Goal: Browse casually: Explore the website without a specific task or goal

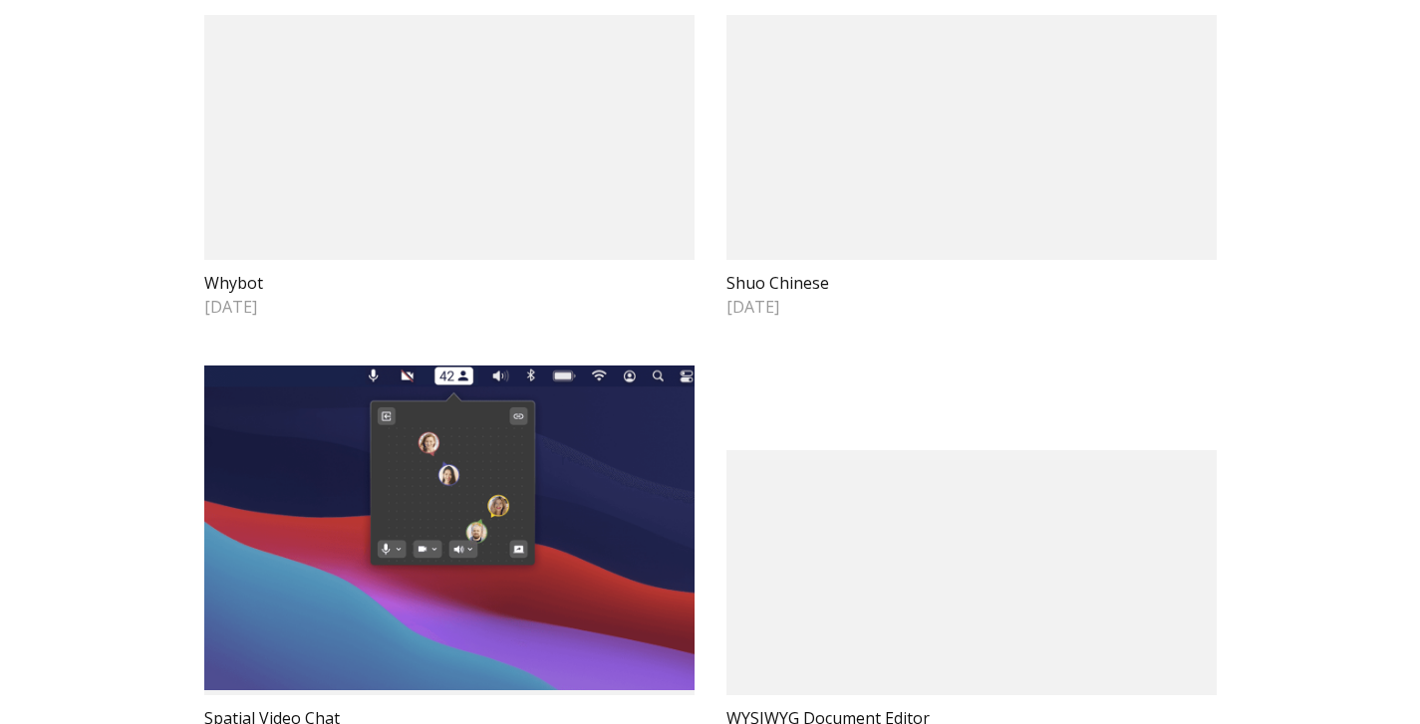
scroll to position [337, 0]
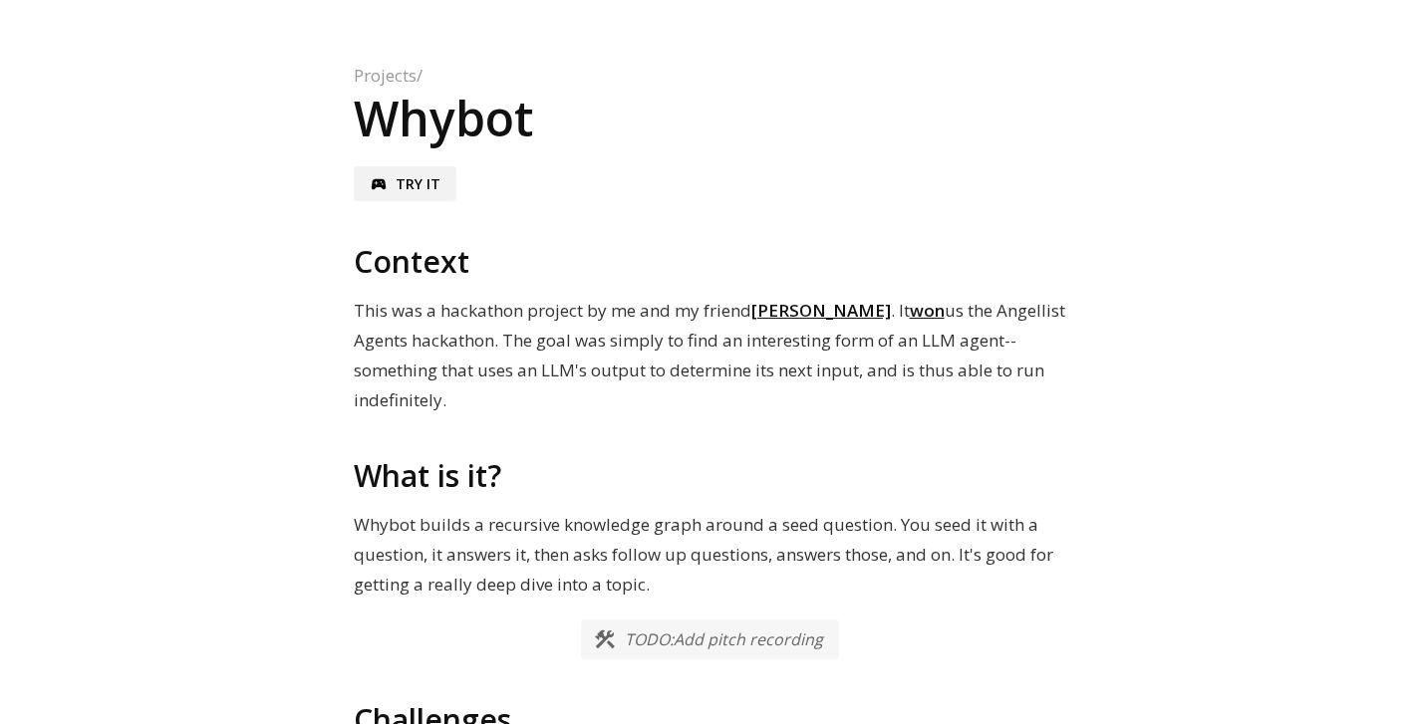
scroll to position [11, 0]
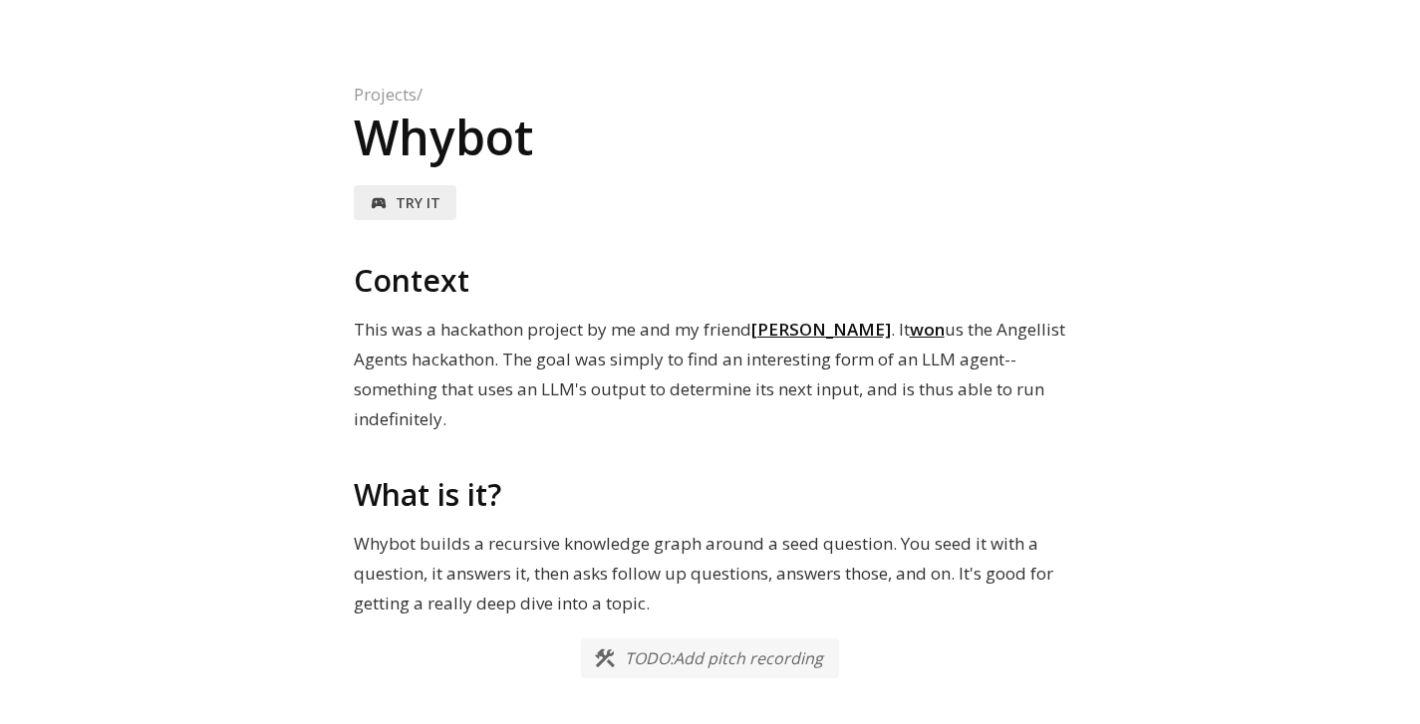
click at [411, 202] on span "Try it" at bounding box center [417, 202] width 45 height 19
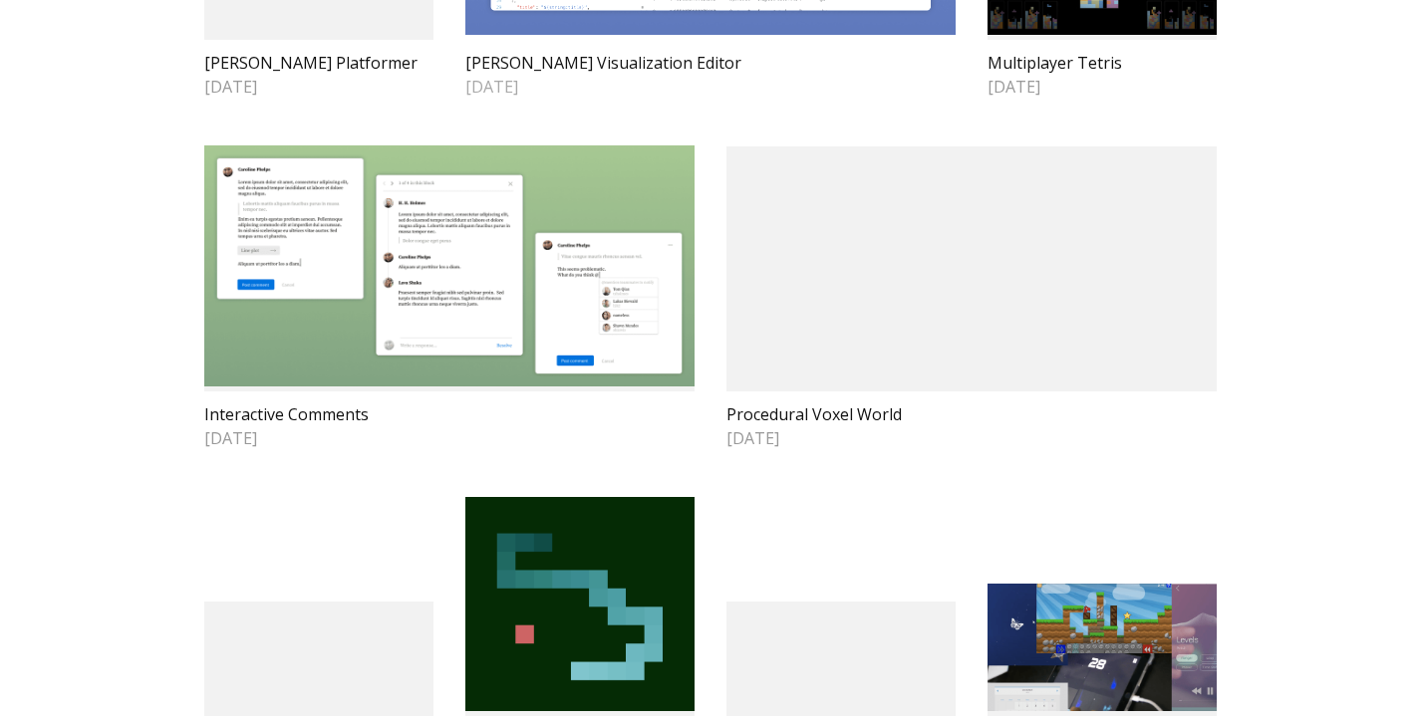
scroll to position [1443, 0]
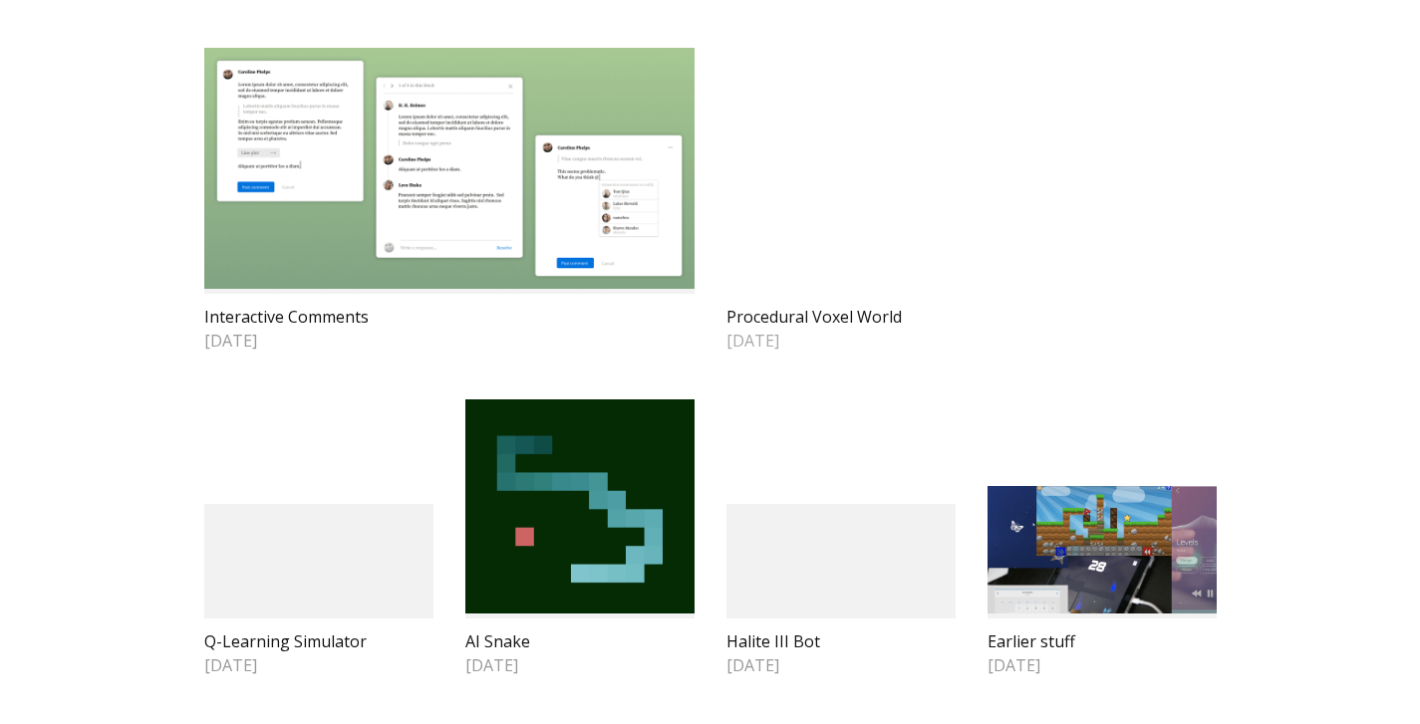
click at [1026, 218] on video at bounding box center [971, 171] width 490 height 245
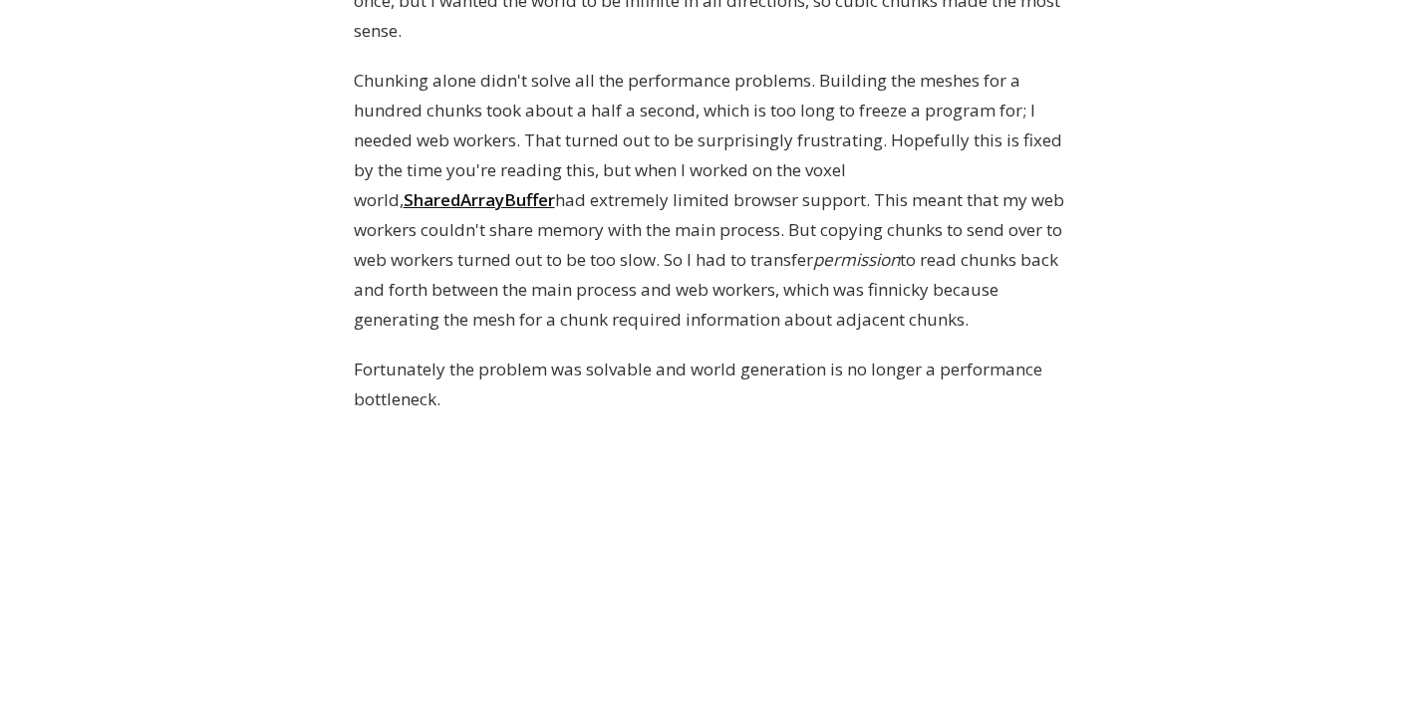
scroll to position [2177, 0]
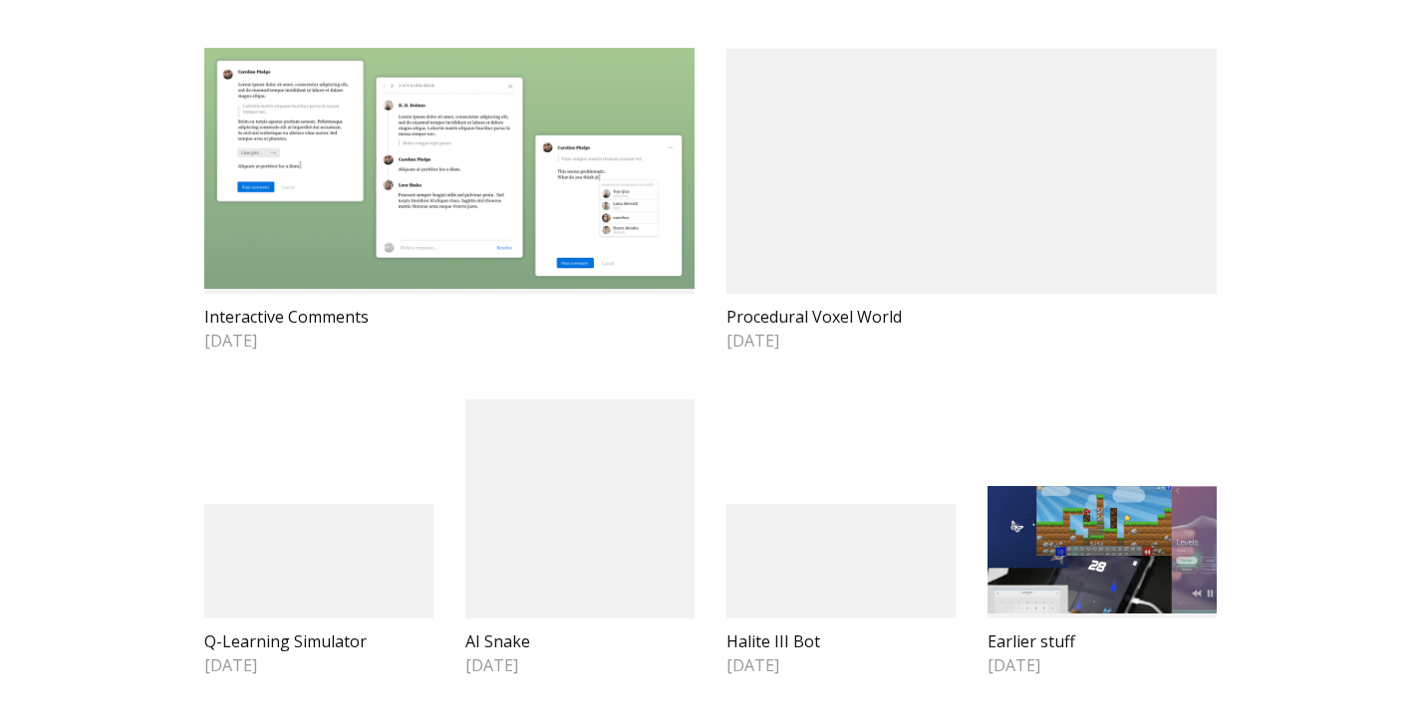
scroll to position [1508, 0]
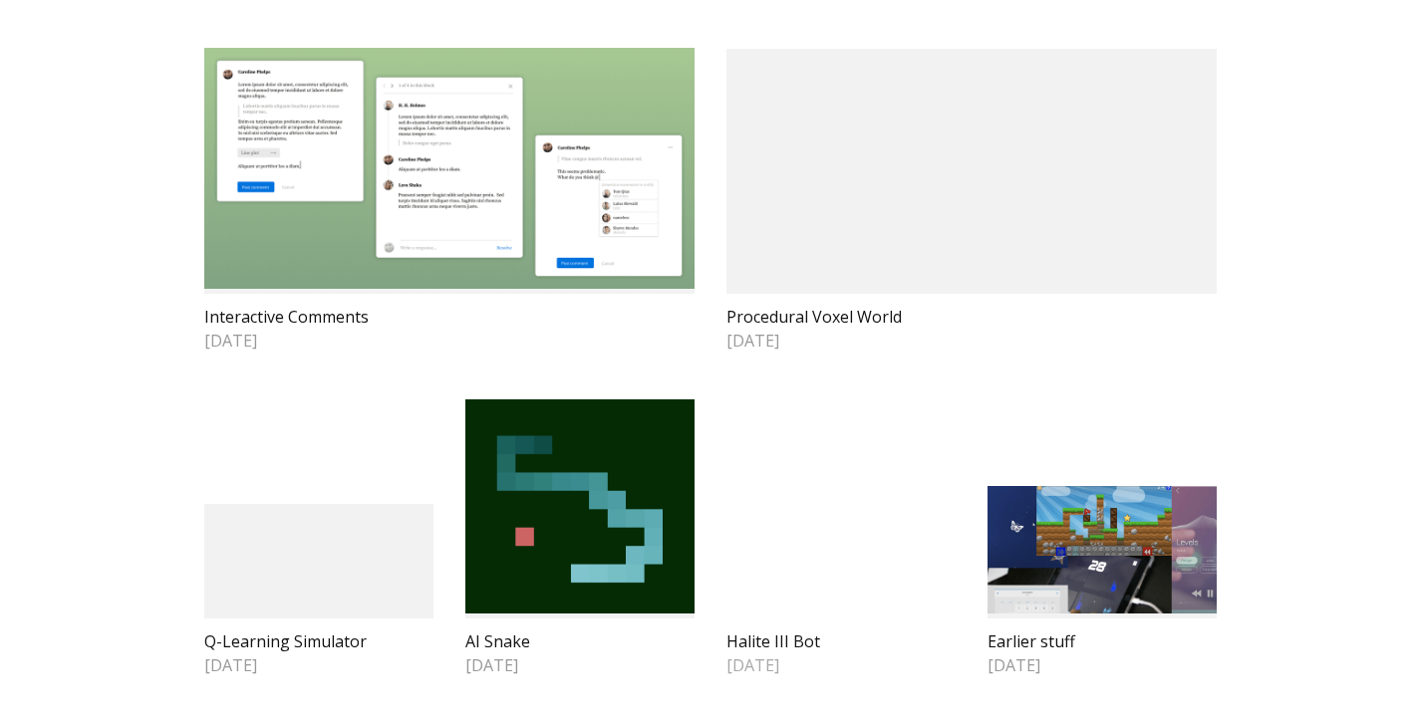
click at [790, 504] on video at bounding box center [840, 561] width 229 height 115
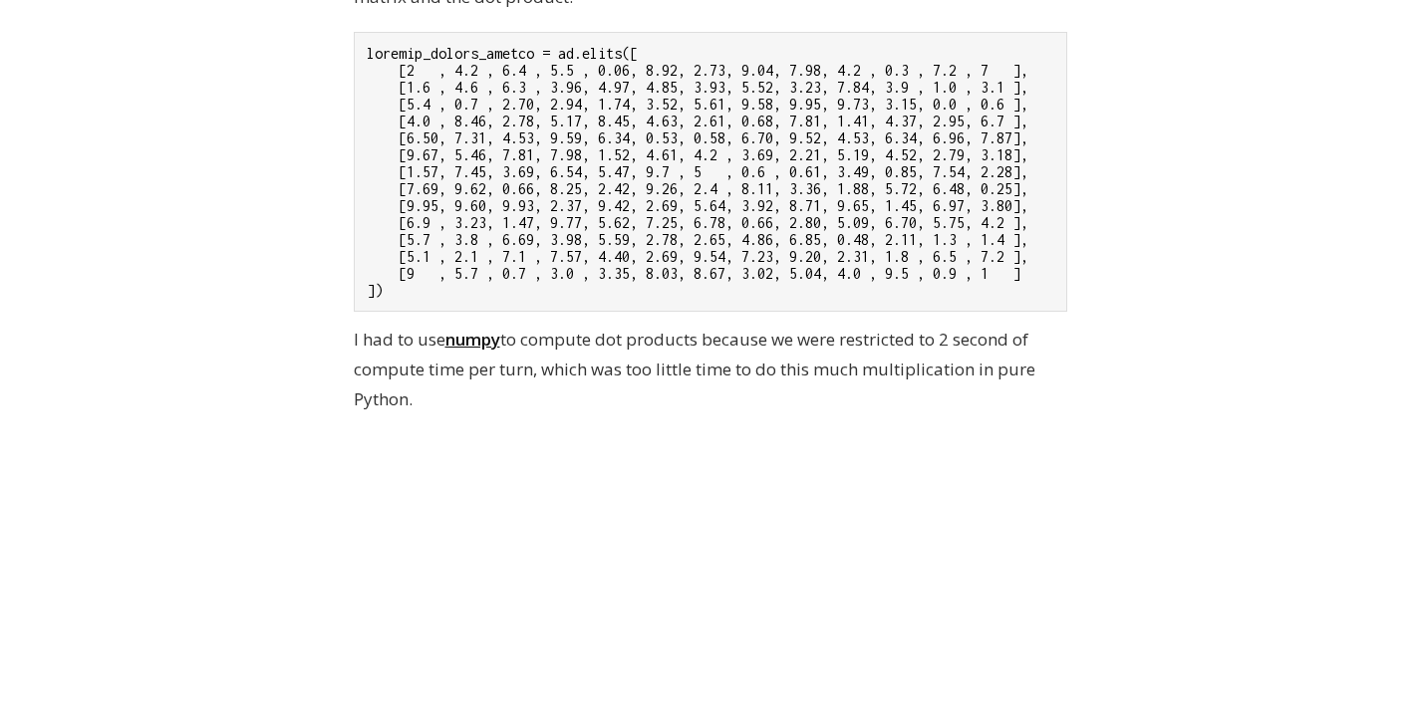
scroll to position [1615, 0]
drag, startPoint x: 700, startPoint y: 551, endPoint x: 786, endPoint y: 108, distance: 451.5
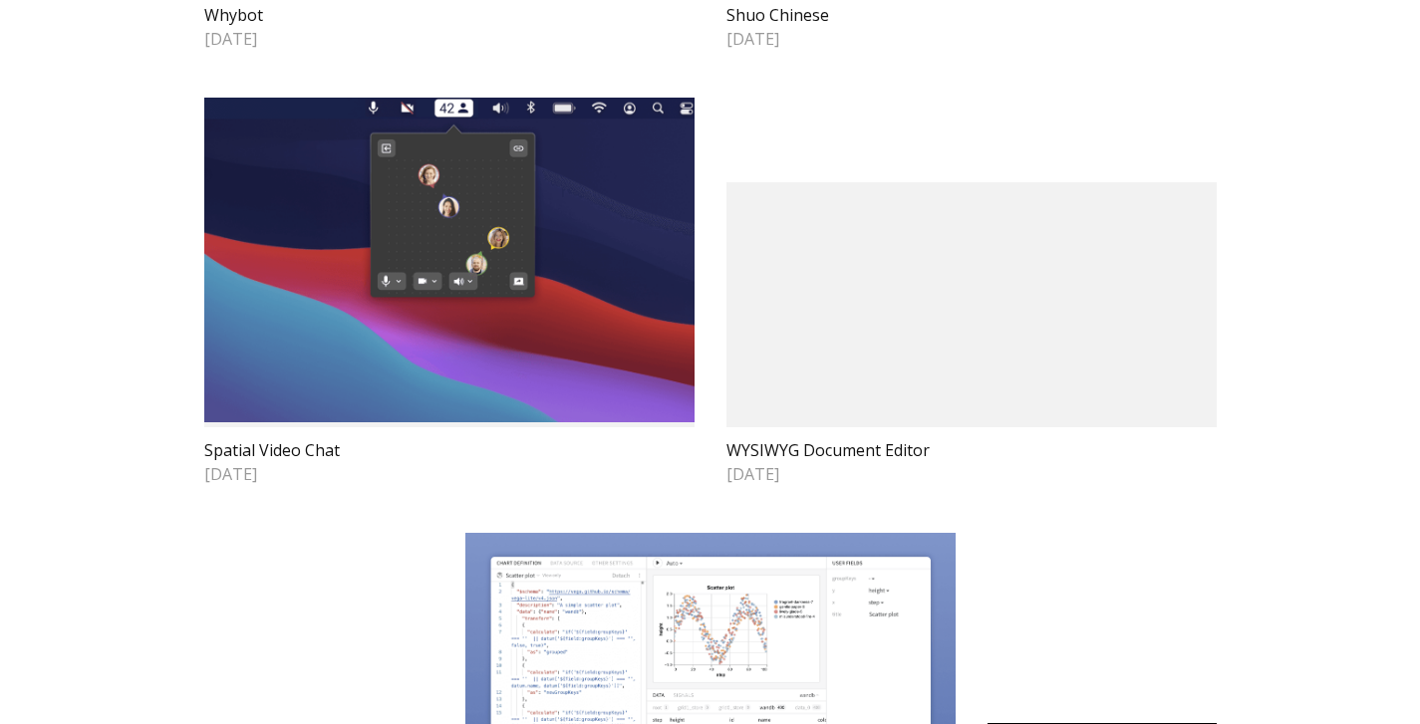
scroll to position [465, 0]
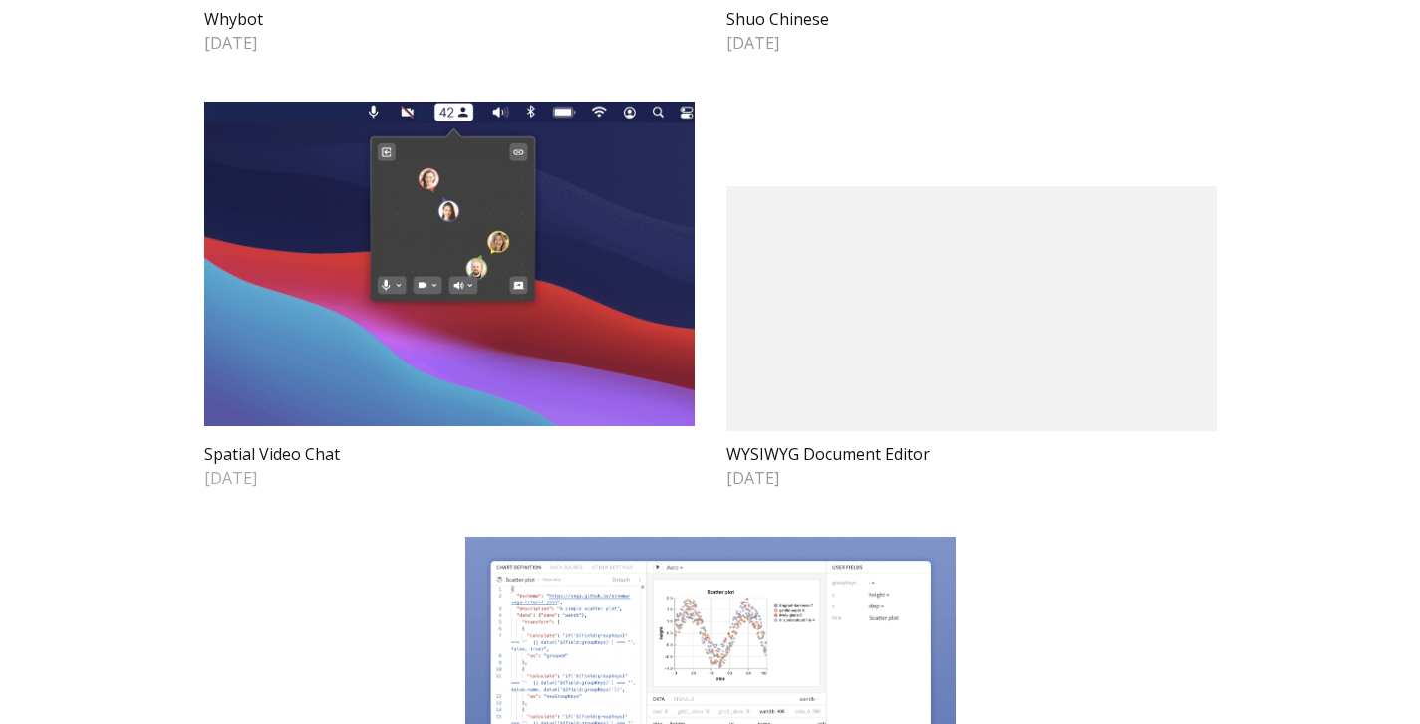
click at [296, 388] on img at bounding box center [449, 264] width 490 height 325
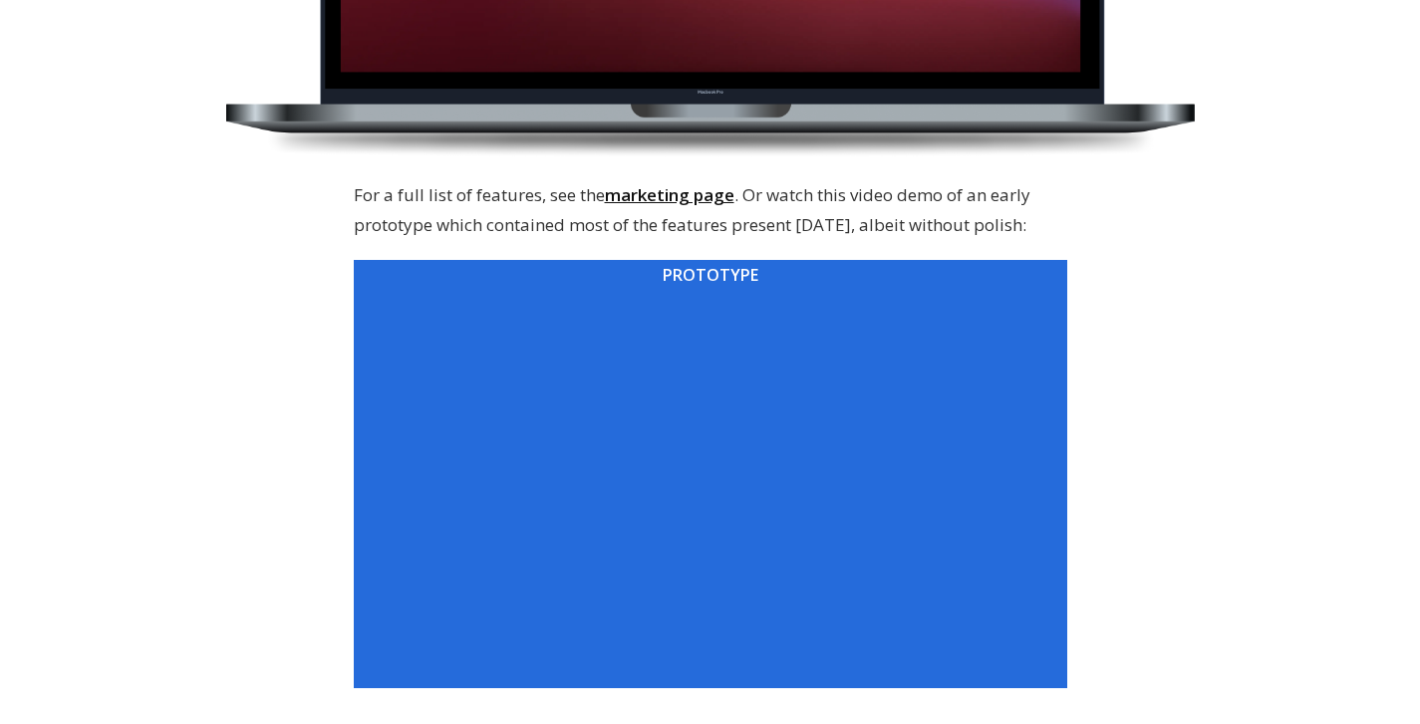
scroll to position [902, 0]
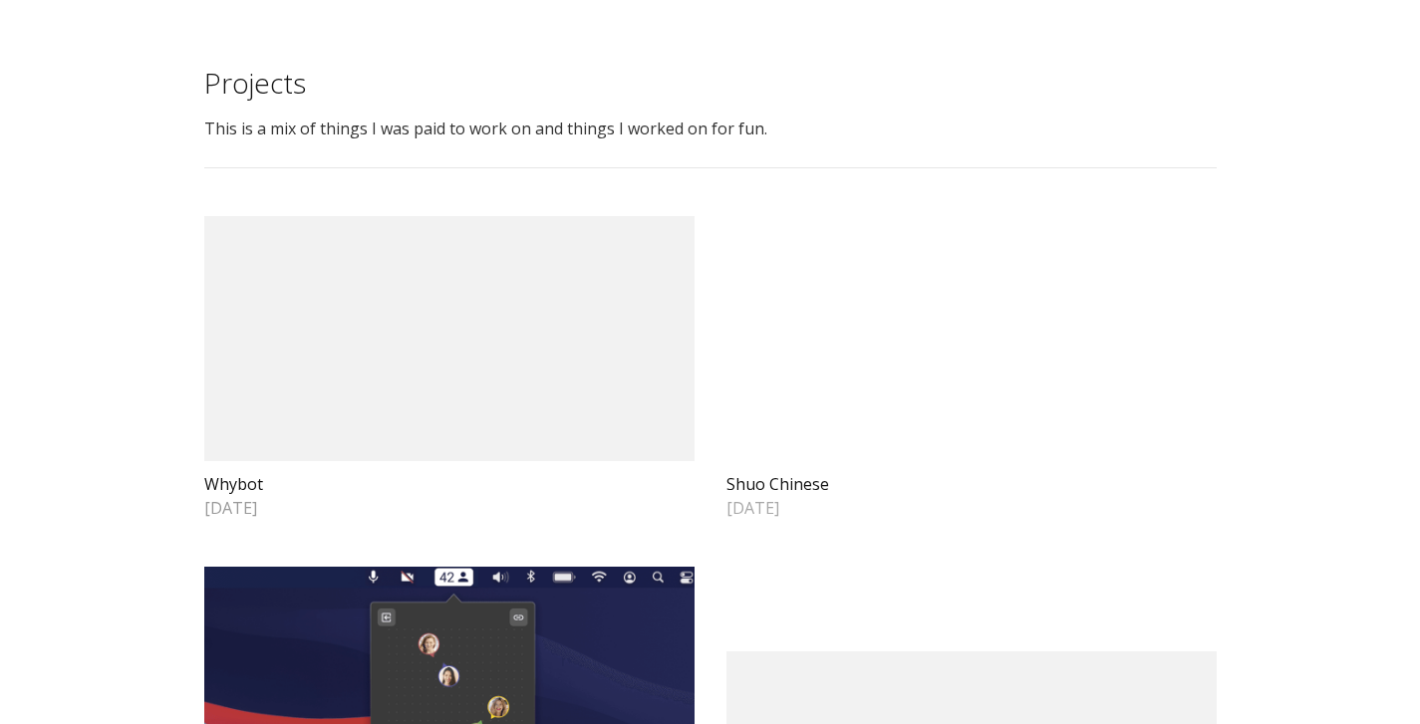
click at [901, 445] on video at bounding box center [971, 338] width 490 height 245
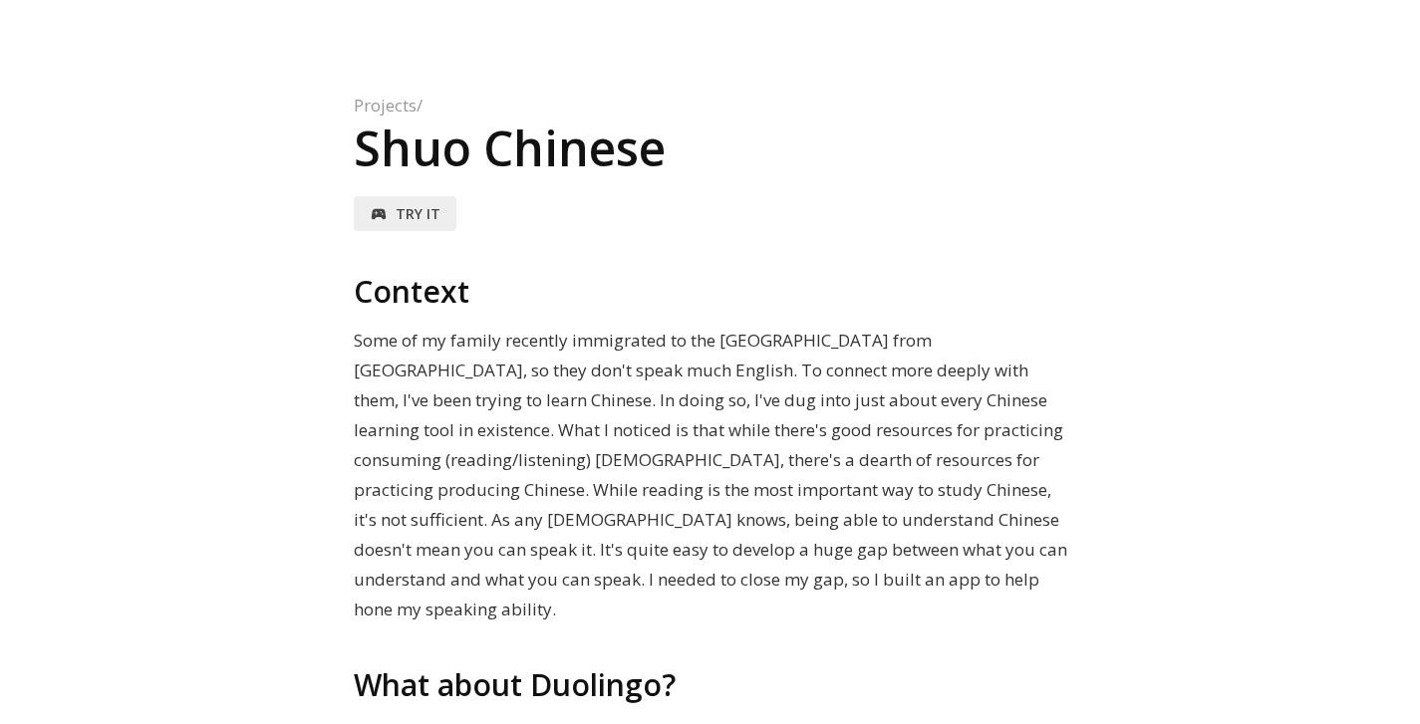
click at [438, 216] on link "sports_esports Try it" at bounding box center [405, 213] width 103 height 35
